Goal: Task Accomplishment & Management: Complete application form

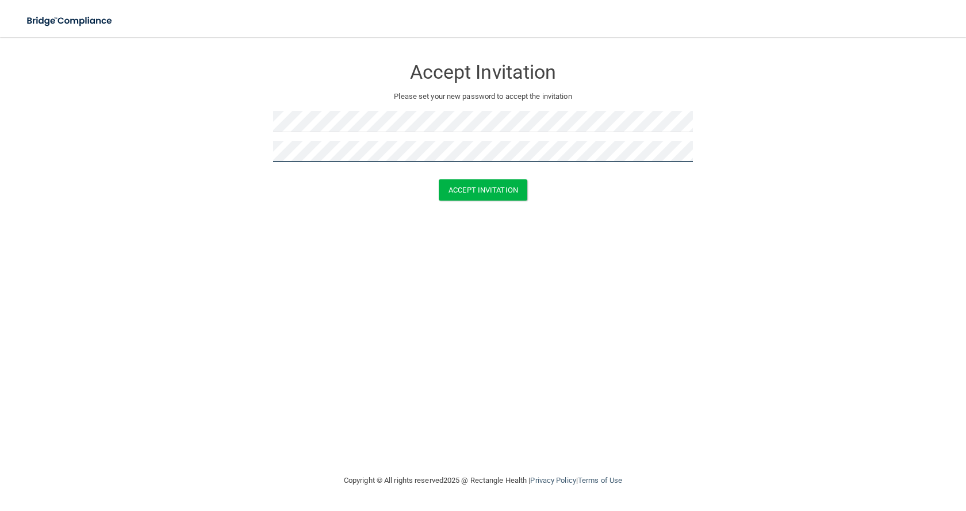
click at [439, 179] on button "Accept Invitation" at bounding box center [483, 189] width 89 height 21
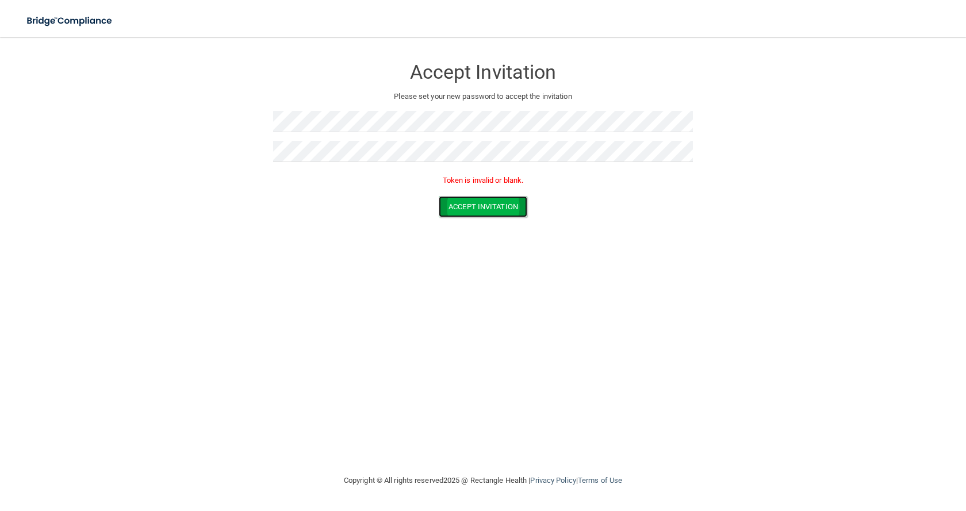
click at [464, 201] on button "Accept Invitation" at bounding box center [483, 206] width 89 height 21
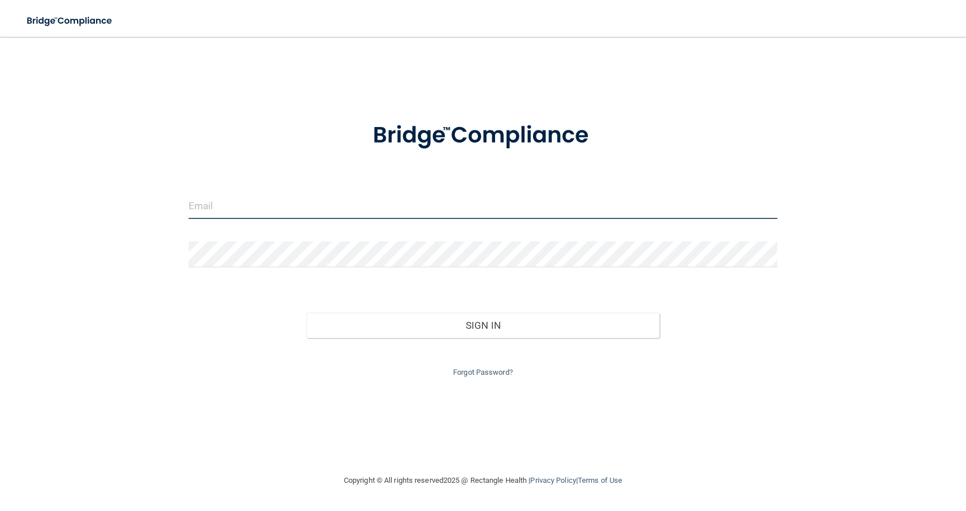
click at [218, 208] on input "email" at bounding box center [483, 206] width 589 height 26
type input "[PERSON_NAME][EMAIL_ADDRESS][PERSON_NAME][PERSON_NAME][DOMAIN_NAME]"
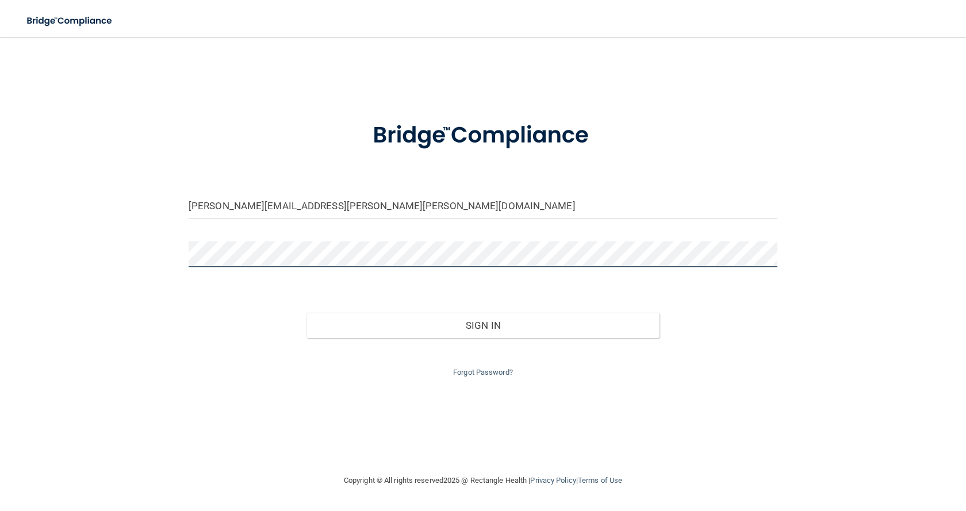
click at [306, 313] on button "Sign In" at bounding box center [482, 325] width 353 height 25
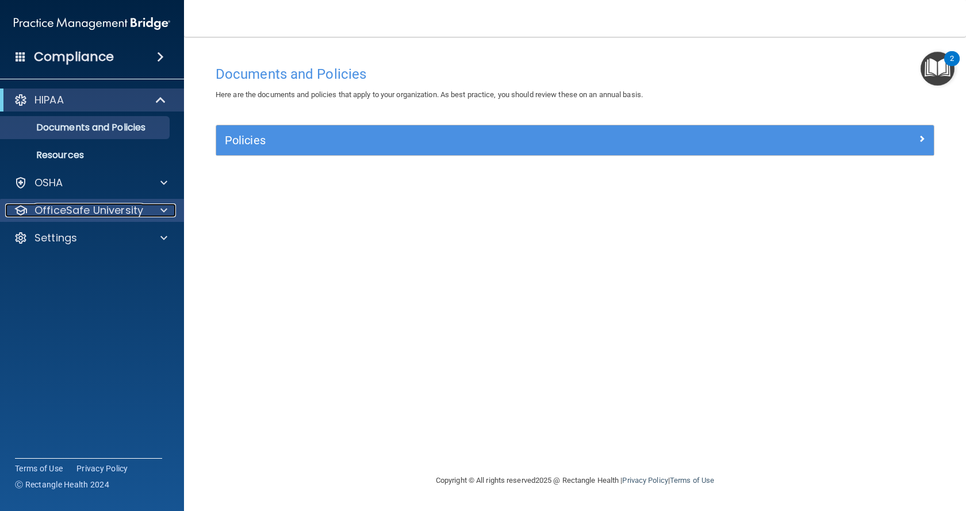
click at [162, 208] on span at bounding box center [163, 211] width 7 height 14
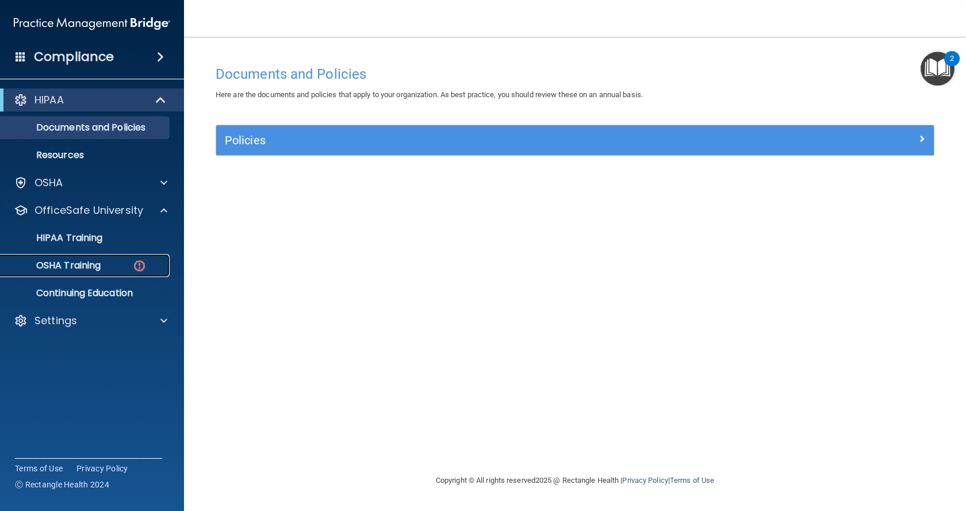
click at [141, 260] on img at bounding box center [139, 266] width 14 height 14
